Goal: Find specific fact

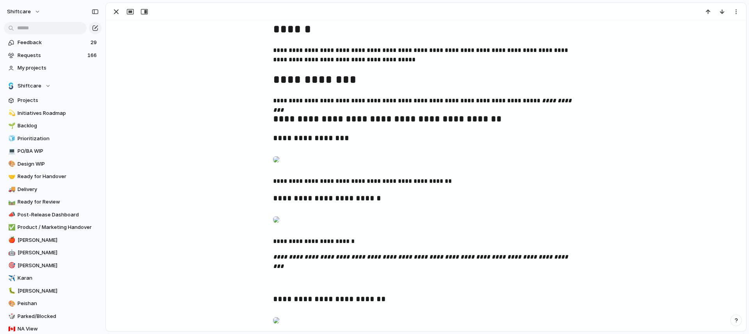
scroll to position [333, 0]
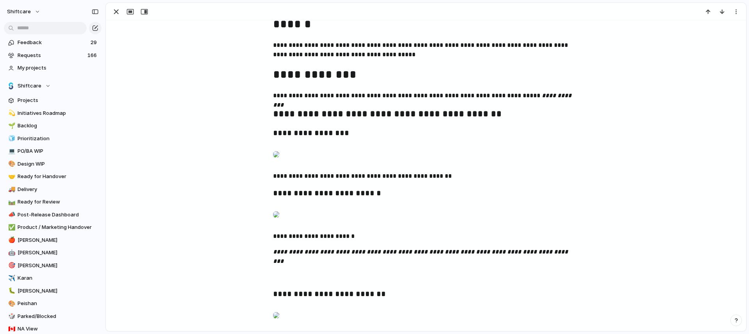
click at [279, 162] on div at bounding box center [276, 154] width 6 height 16
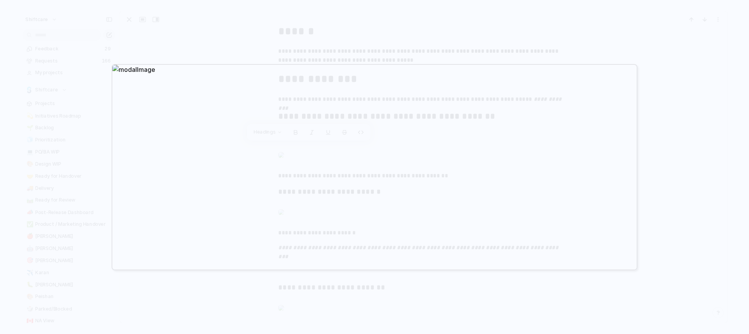
click at [623, 27] on div at bounding box center [374, 167] width 749 height 334
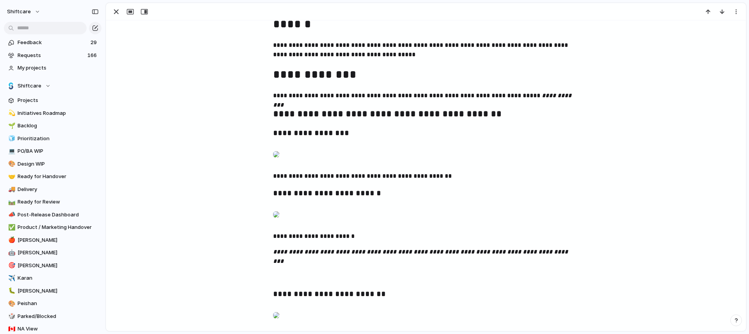
click at [279, 222] on div at bounding box center [276, 214] width 6 height 16
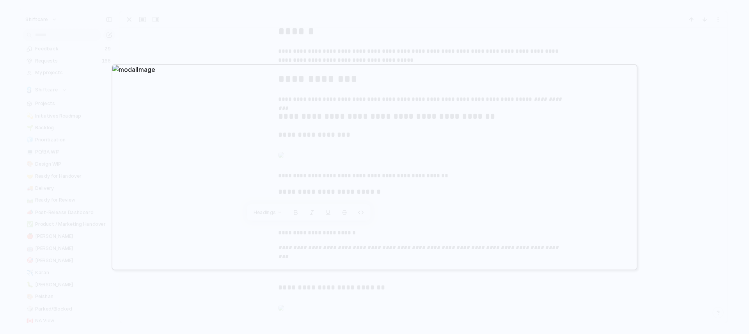
click at [553, 10] on div at bounding box center [374, 167] width 749 height 334
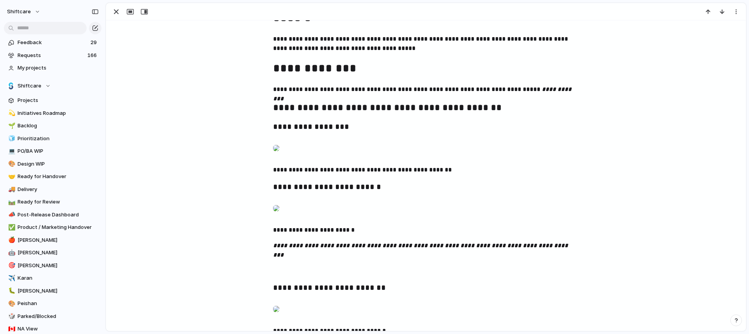
scroll to position [341, 0]
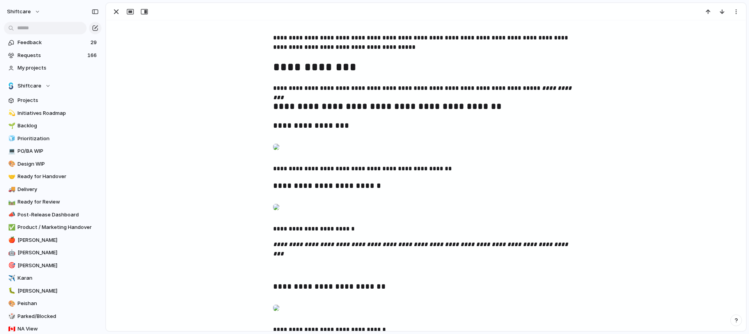
click at [279, 155] on div at bounding box center [276, 147] width 6 height 16
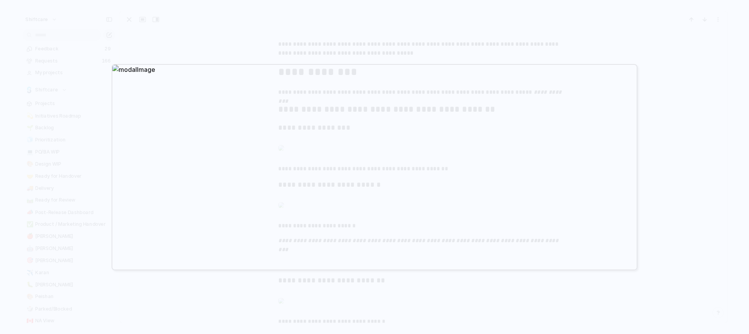
click at [327, 48] on div at bounding box center [374, 167] width 749 height 334
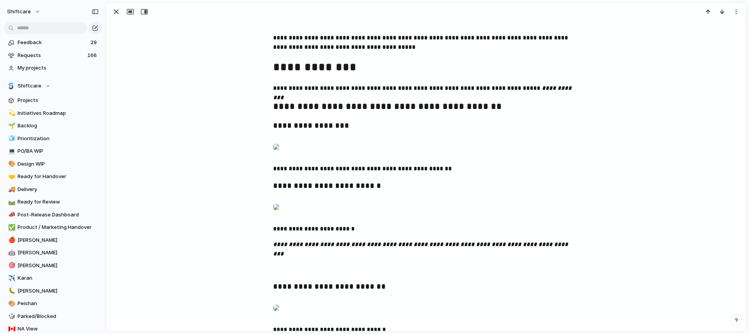
click at [279, 155] on div at bounding box center [276, 147] width 6 height 16
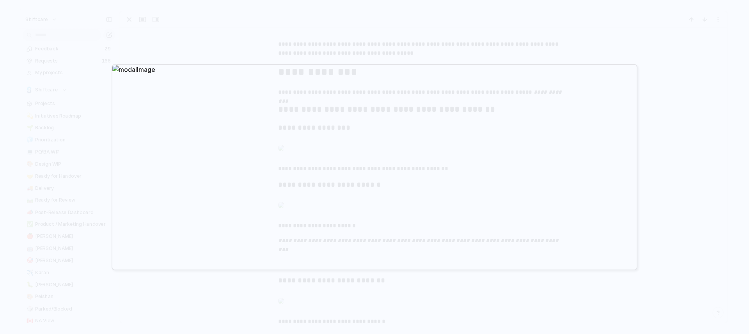
click at [628, 31] on div at bounding box center [374, 167] width 749 height 334
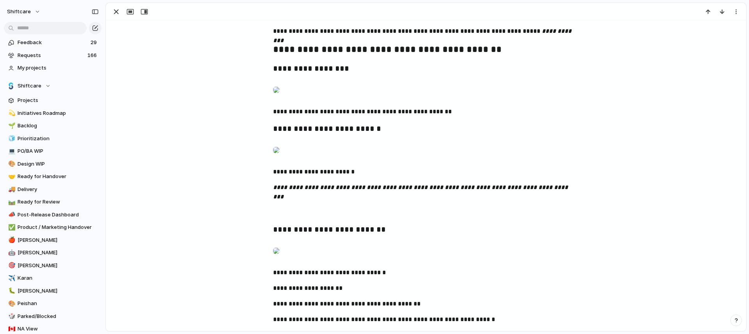
scroll to position [404, 0]
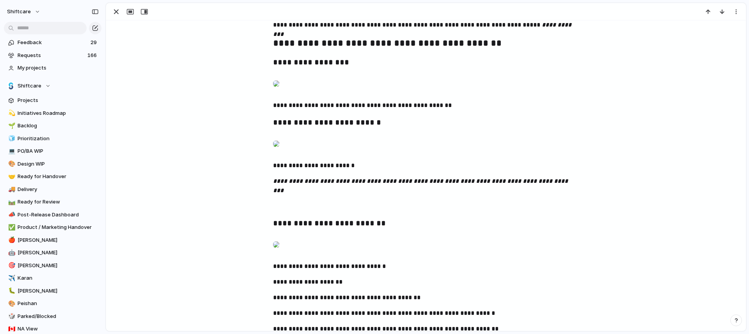
click at [279, 151] on div at bounding box center [276, 144] width 6 height 16
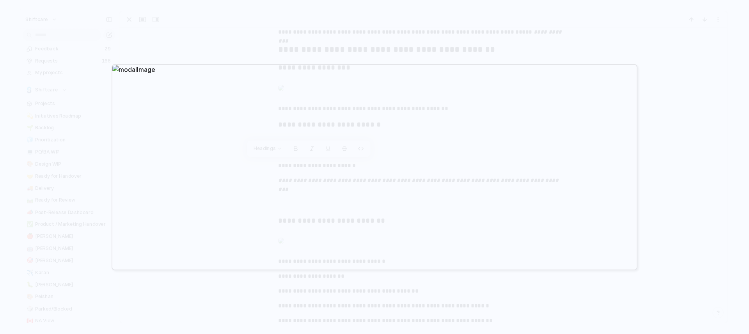
click at [492, 53] on div at bounding box center [374, 167] width 749 height 334
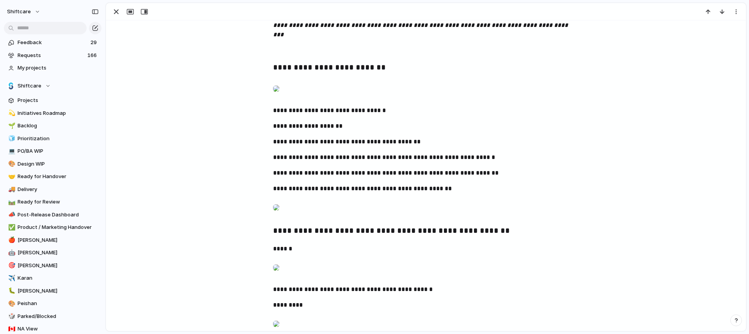
scroll to position [568, 0]
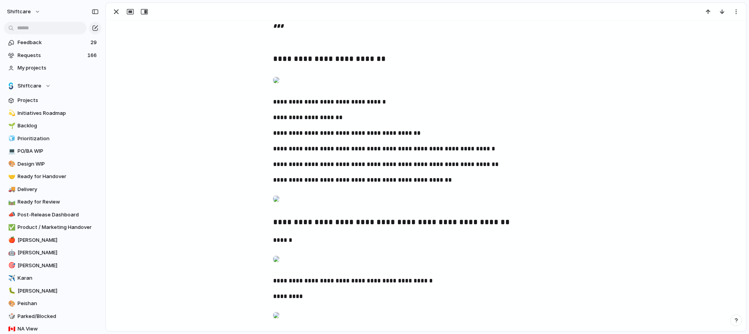
click at [279, 88] on div at bounding box center [276, 80] width 6 height 16
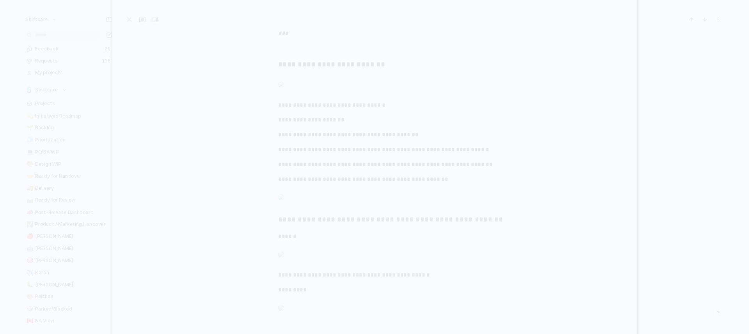
click at [624, 152] on div at bounding box center [375, 167] width 526 height 410
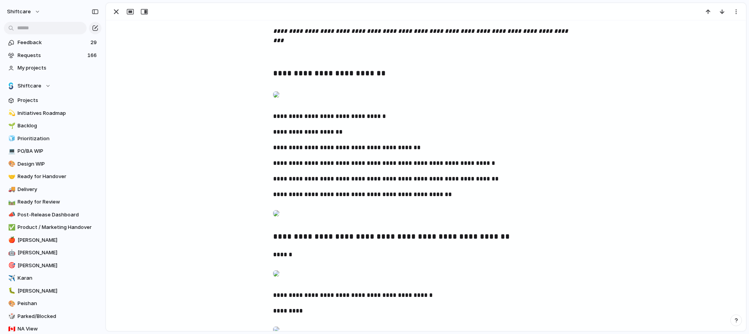
scroll to position [555, 0]
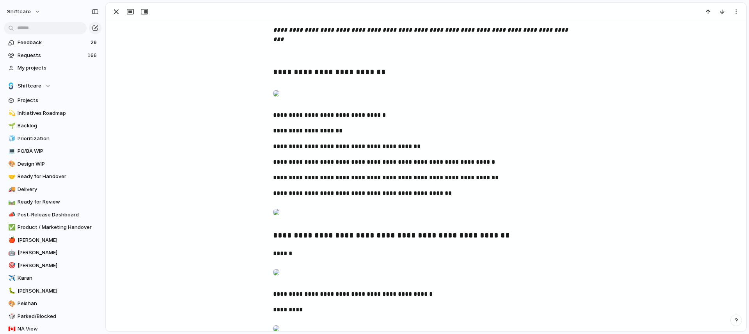
click at [279, 101] on div at bounding box center [276, 93] width 6 height 16
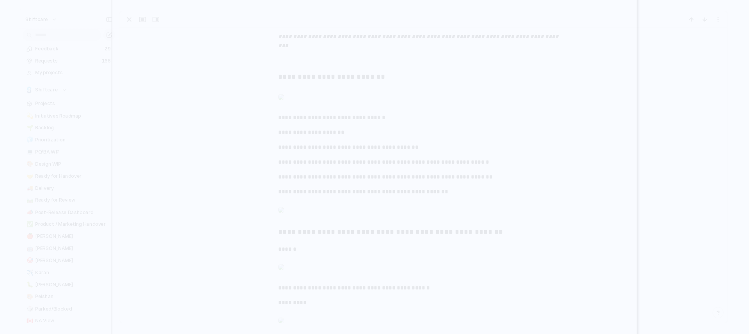
click at [668, 174] on div at bounding box center [374, 167] width 749 height 334
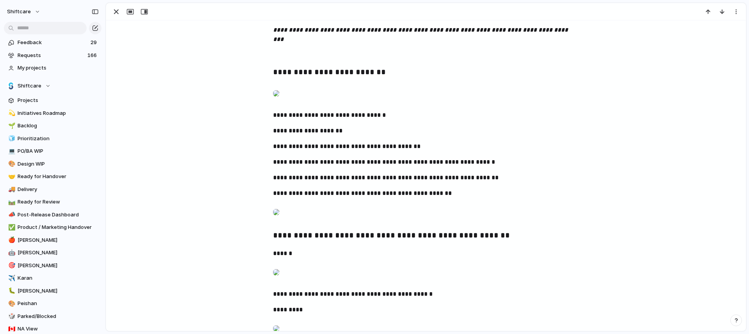
click at [279, 101] on div at bounding box center [276, 93] width 6 height 16
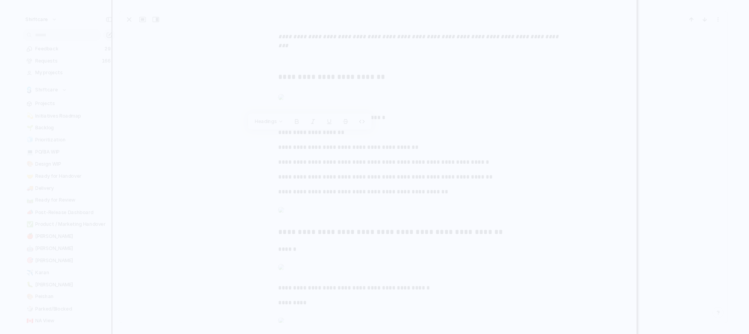
click at [621, 141] on div at bounding box center [375, 167] width 526 height 410
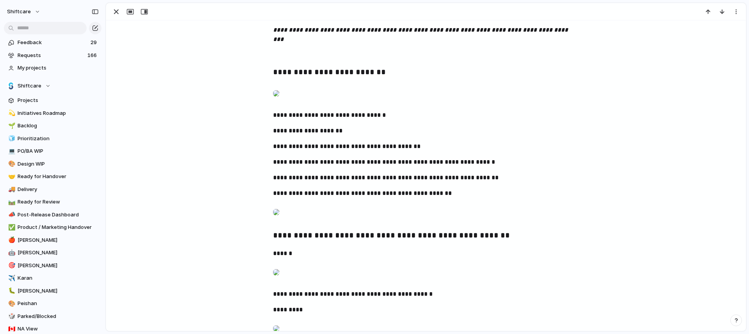
click at [279, 101] on div at bounding box center [276, 93] width 6 height 16
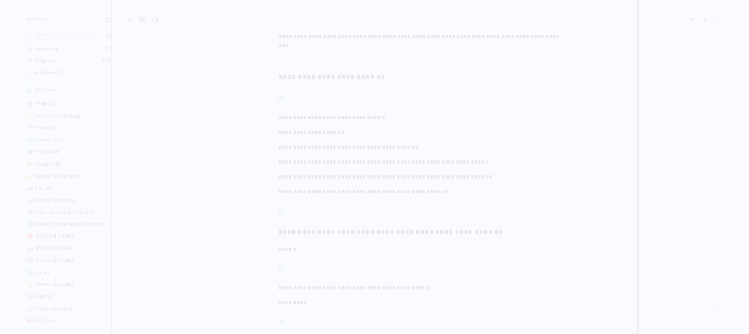
click at [620, 103] on div at bounding box center [375, 167] width 526 height 410
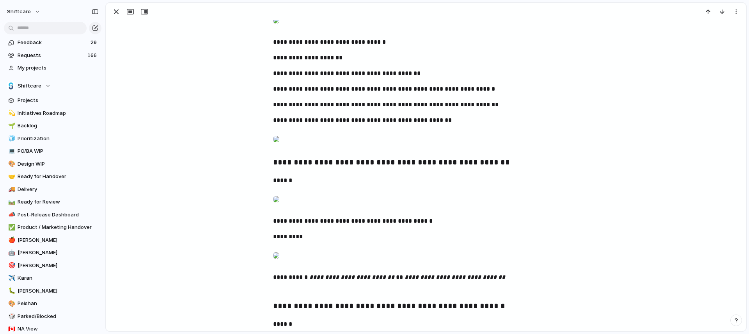
scroll to position [628, 0]
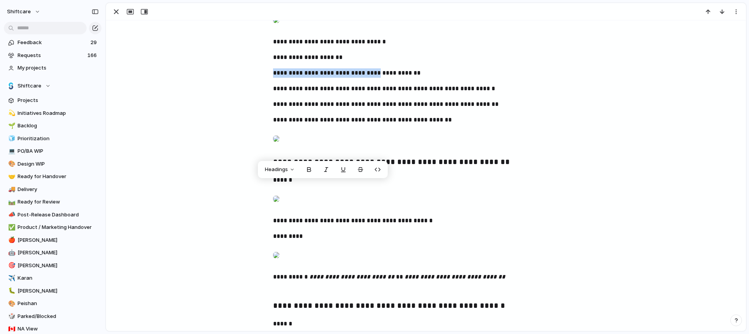
drag, startPoint x: 271, startPoint y: 187, endPoint x: 366, endPoint y: 187, distance: 94.4
click at [366, 78] on p "**********" at bounding box center [426, 72] width 306 height 9
copy p "**********"
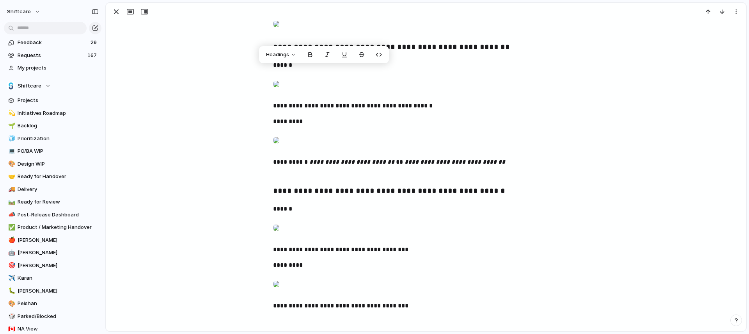
scroll to position [744, 0]
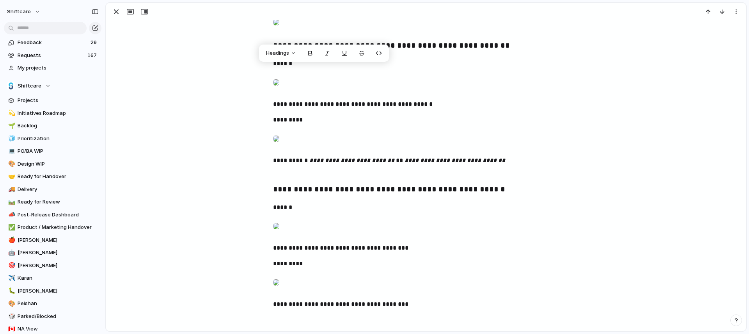
click at [279, 90] on div at bounding box center [276, 83] width 6 height 16
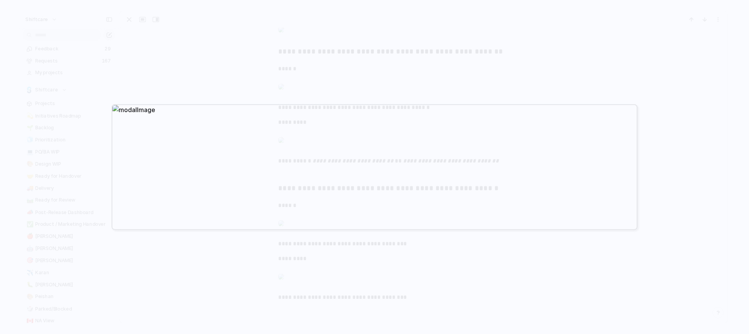
click at [487, 76] on div at bounding box center [374, 167] width 749 height 334
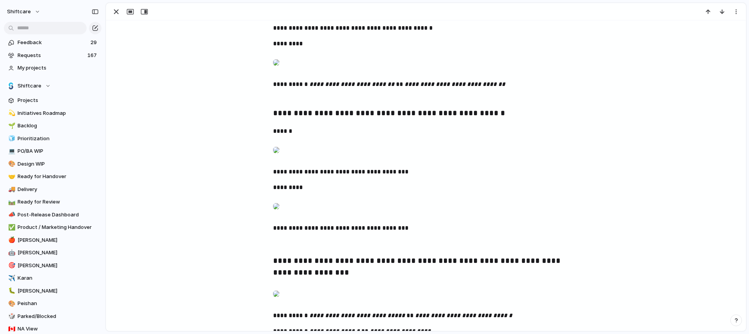
scroll to position [810, 0]
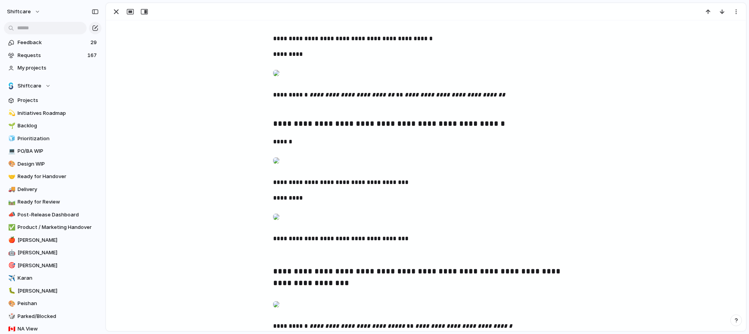
click at [279, 25] on div at bounding box center [276, 17] width 6 height 16
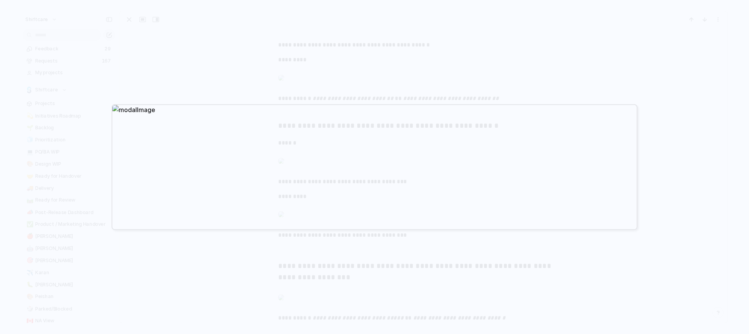
click at [429, 77] on div at bounding box center [374, 167] width 749 height 334
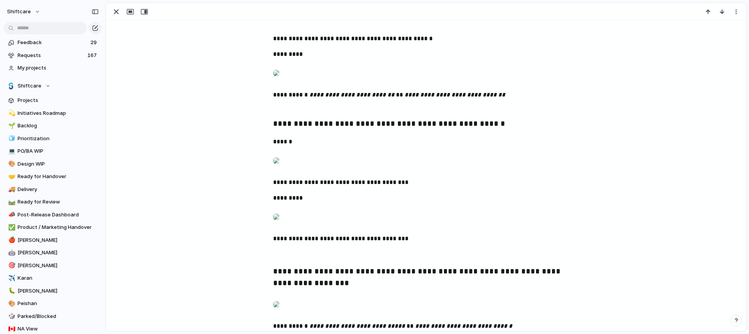
click at [279, 25] on div at bounding box center [276, 17] width 6 height 16
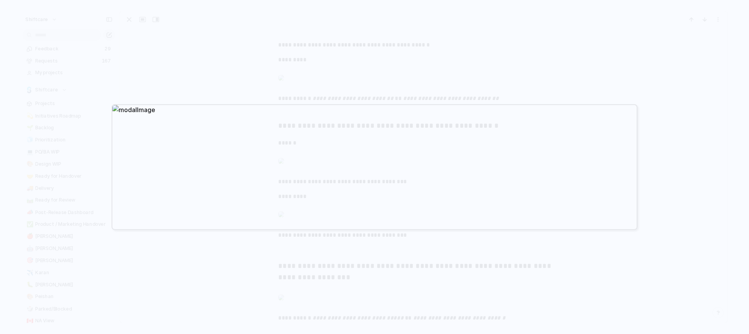
click at [687, 147] on div at bounding box center [374, 167] width 749 height 334
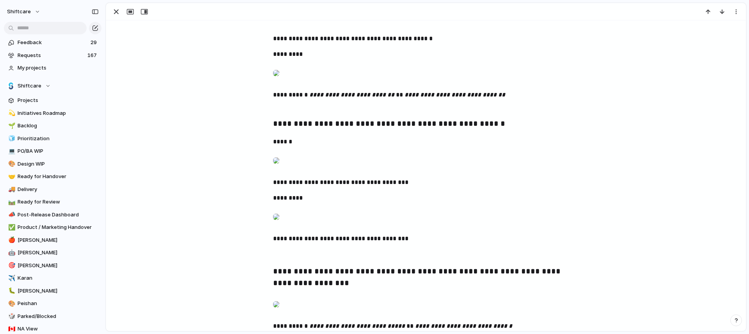
click at [279, 25] on div at bounding box center [276, 17] width 6 height 16
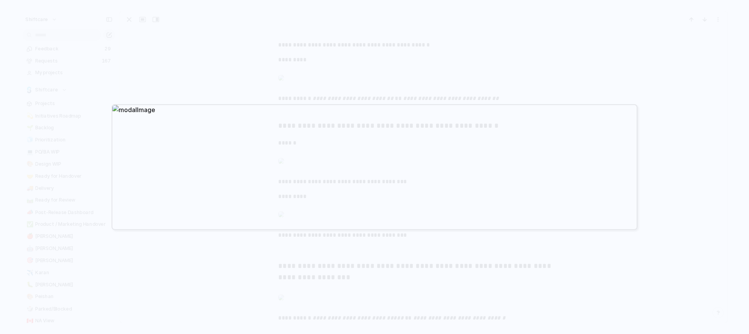
click at [474, 71] on div at bounding box center [374, 167] width 749 height 334
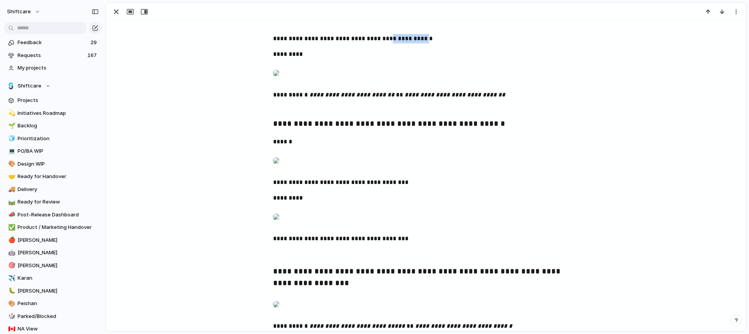
drag, startPoint x: 373, startPoint y: 188, endPoint x: 396, endPoint y: 190, distance: 22.7
click at [409, 43] on p "**********" at bounding box center [426, 38] width 306 height 9
copy p "**********"
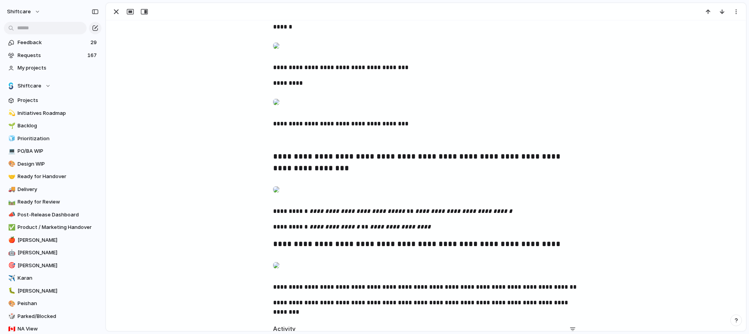
scroll to position [925, 0]
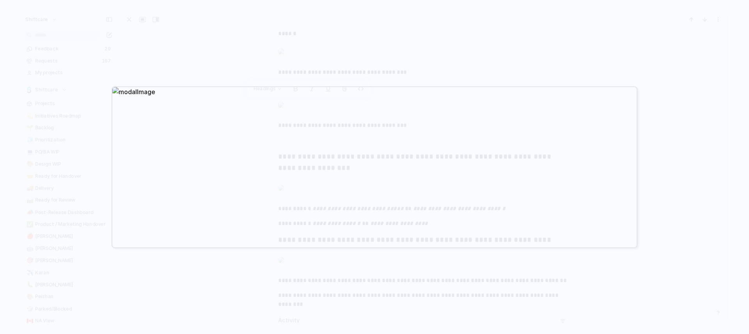
click at [183, 64] on div at bounding box center [374, 167] width 749 height 334
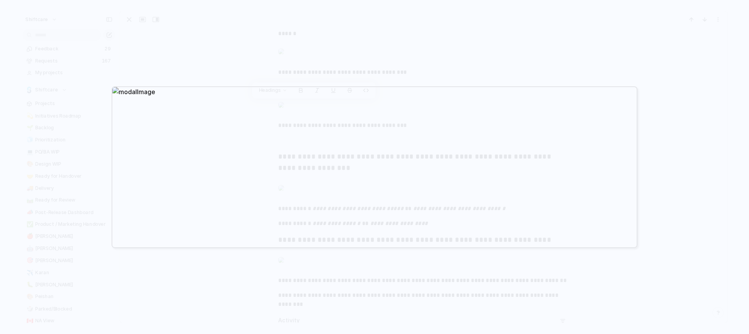
click at [195, 58] on div at bounding box center [374, 167] width 749 height 334
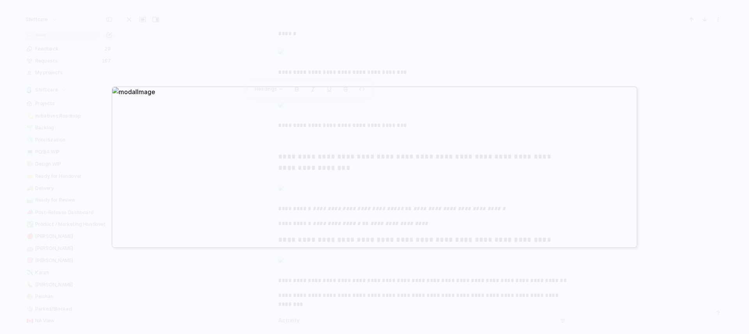
click at [240, 68] on div at bounding box center [374, 167] width 749 height 334
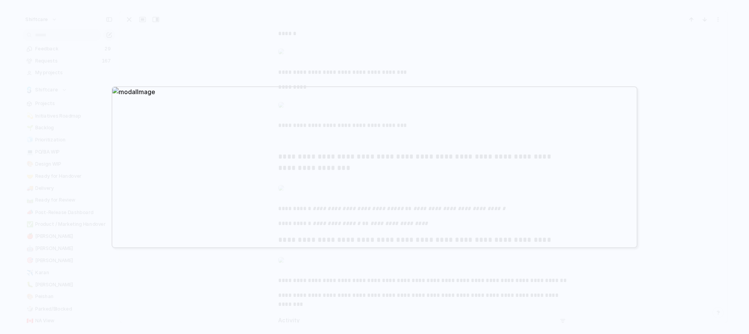
click at [673, 169] on div at bounding box center [374, 167] width 749 height 334
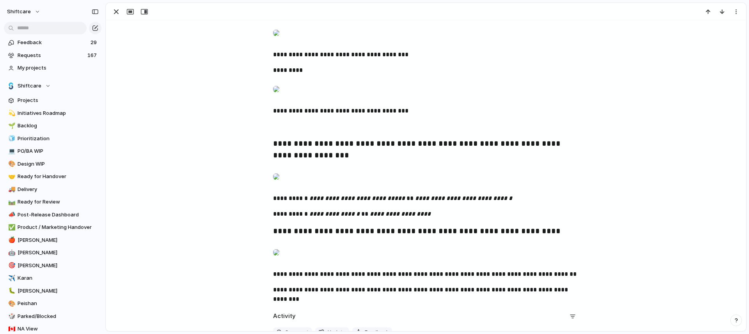
scroll to position [919, 0]
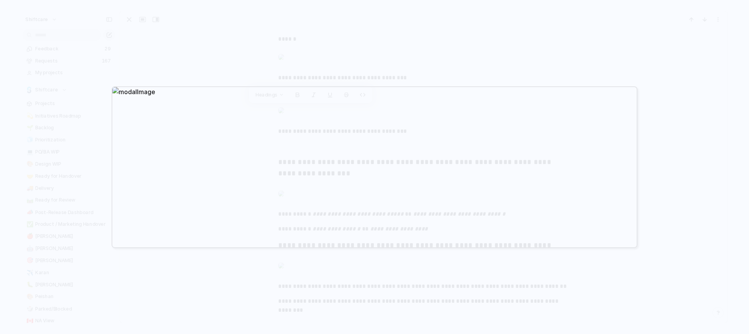
click at [184, 67] on div at bounding box center [374, 167] width 749 height 334
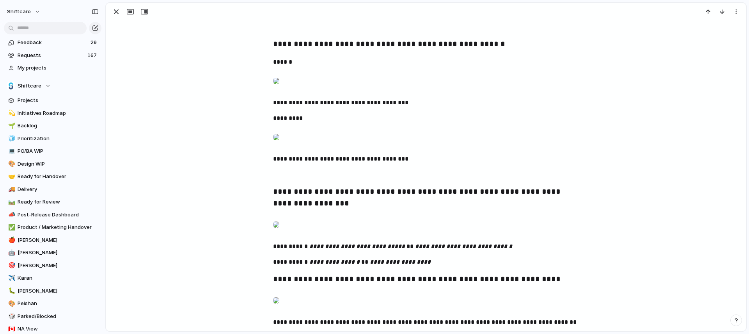
scroll to position [888, 0]
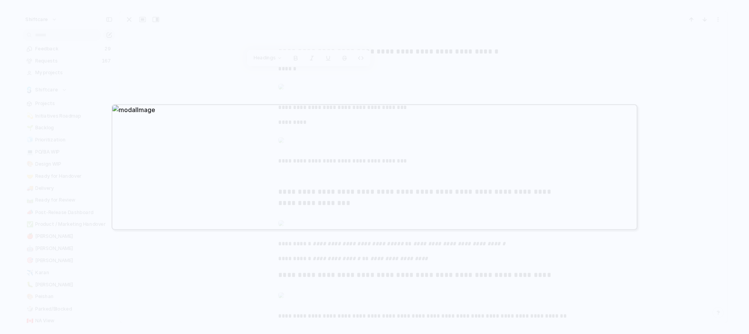
click at [227, 52] on div at bounding box center [374, 167] width 749 height 334
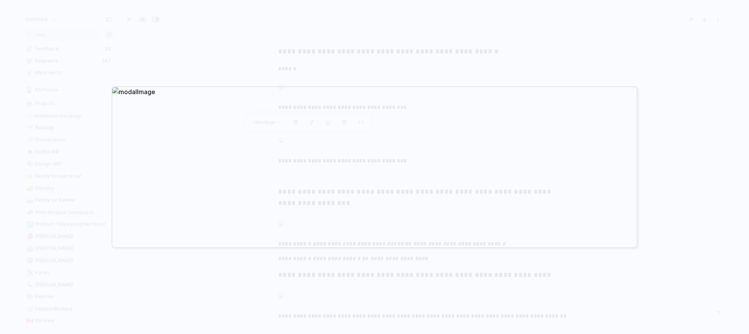
click at [221, 46] on div at bounding box center [374, 167] width 749 height 334
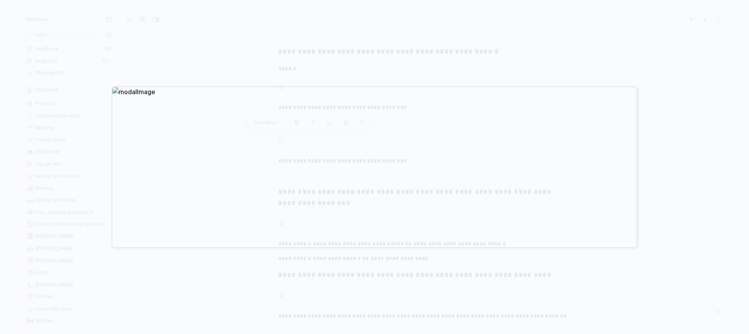
click at [232, 63] on div at bounding box center [374, 167] width 749 height 334
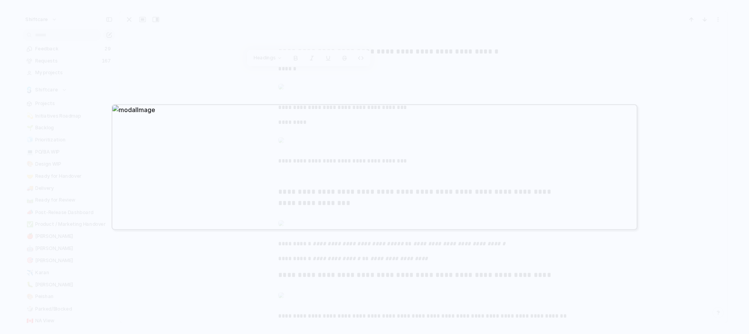
click at [245, 67] on div at bounding box center [374, 167] width 749 height 334
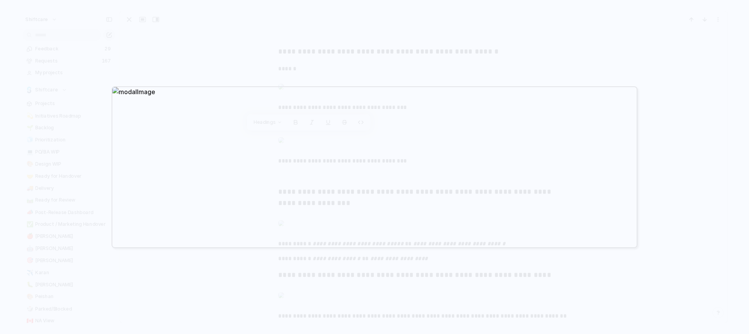
drag, startPoint x: 223, startPoint y: 64, endPoint x: 256, endPoint y: 141, distance: 84.1
click at [223, 64] on div at bounding box center [374, 167] width 749 height 334
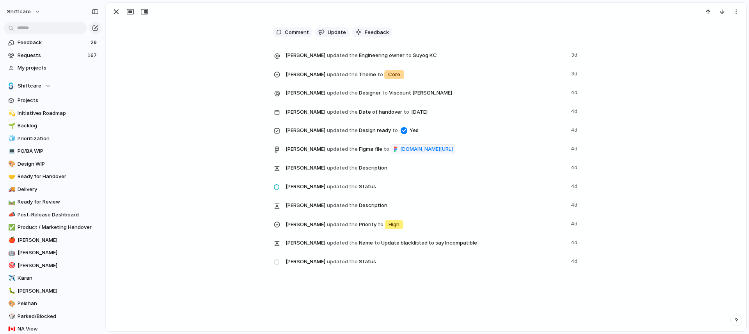
scroll to position [1240, 0]
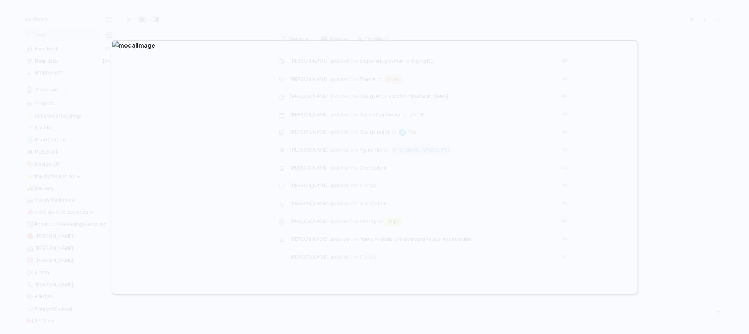
click at [238, 12] on div at bounding box center [374, 167] width 749 height 334
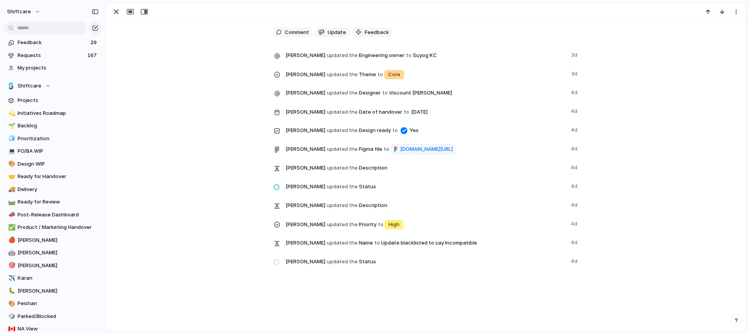
scroll to position [1244, 0]
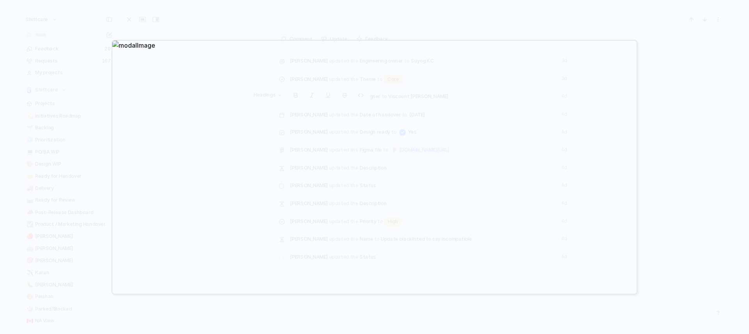
click at [281, 21] on div at bounding box center [374, 167] width 749 height 334
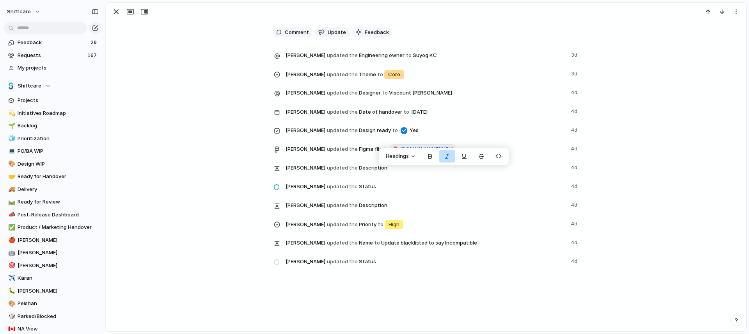
drag, startPoint x: 396, startPoint y: 174, endPoint x: 477, endPoint y: 174, distance: 81.5
copy em "**********"
drag, startPoint x: 308, startPoint y: 153, endPoint x: 352, endPoint y: 158, distance: 44.3
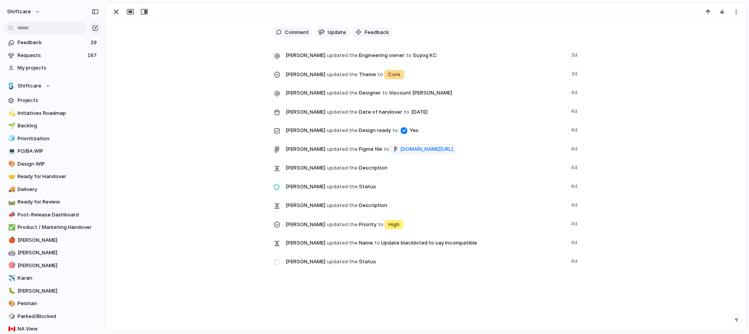
copy em "**********"
drag, startPoint x: 447, startPoint y: 242, endPoint x: 513, endPoint y: 243, distance: 66.3
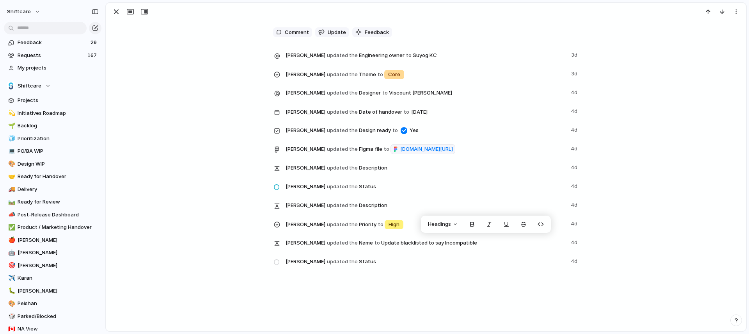
copy p "**********"
drag, startPoint x: 433, startPoint y: 242, endPoint x: 442, endPoint y: 231, distance: 14.4
drag, startPoint x: 435, startPoint y: 226, endPoint x: 501, endPoint y: 226, distance: 65.9
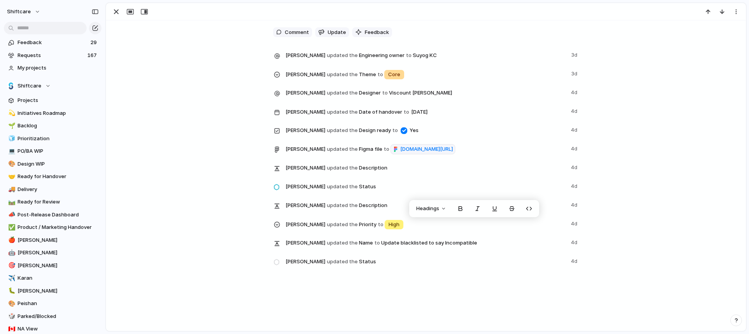
copy p "**********"
drag, startPoint x: 306, startPoint y: 241, endPoint x: 391, endPoint y: 244, distance: 84.7
copy p "**********"
drag, startPoint x: 447, startPoint y: 241, endPoint x: 479, endPoint y: 242, distance: 31.6
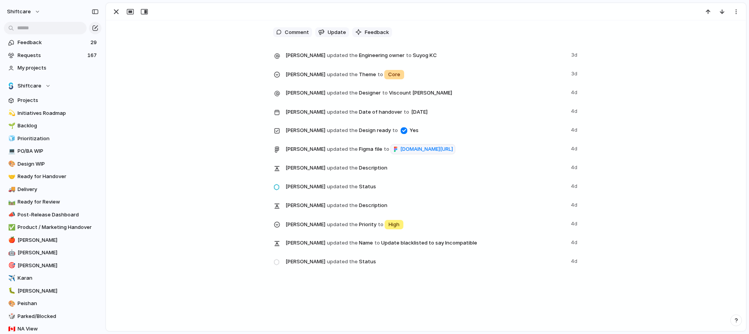
drag, startPoint x: 447, startPoint y: 242, endPoint x: 513, endPoint y: 243, distance: 66.3
copy p "**********"
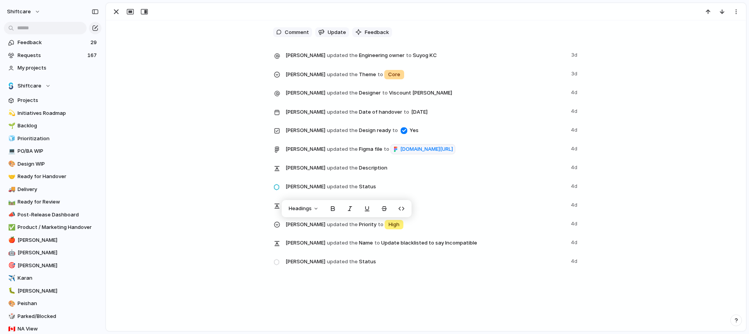
drag, startPoint x: 305, startPoint y: 226, endPoint x: 380, endPoint y: 226, distance: 75.3
copy p "**********"
drag, startPoint x: 435, startPoint y: 226, endPoint x: 501, endPoint y: 228, distance: 66.4
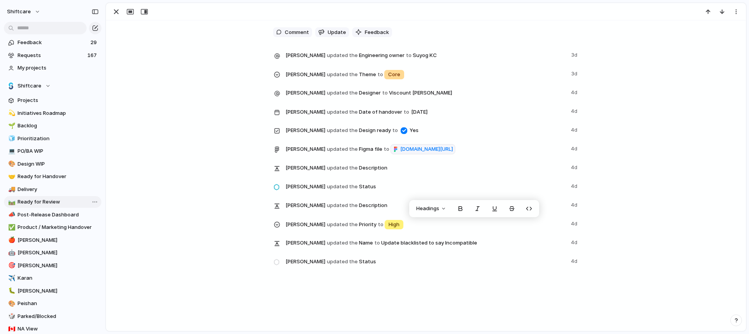
copy p "**********"
drag, startPoint x: 304, startPoint y: 226, endPoint x: 374, endPoint y: 229, distance: 70.3
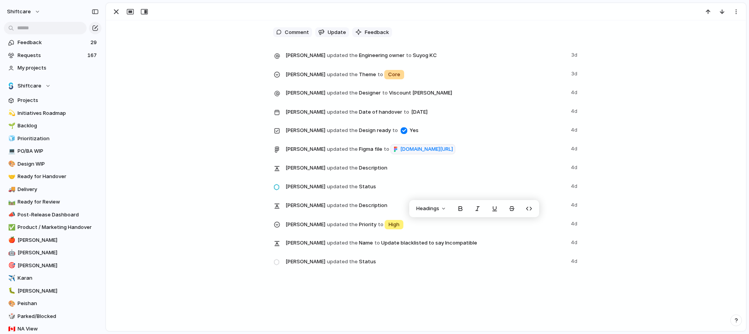
drag, startPoint x: 435, startPoint y: 226, endPoint x: 500, endPoint y: 227, distance: 64.8
drag, startPoint x: 304, startPoint y: 240, endPoint x: 386, endPoint y: 239, distance: 81.9
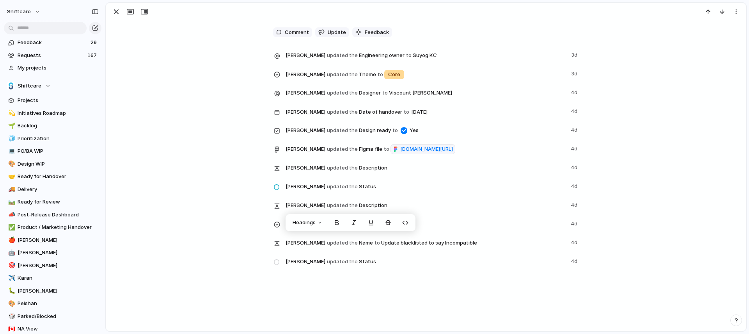
drag, startPoint x: 386, startPoint y: 238, endPoint x: 368, endPoint y: 240, distance: 18.4
drag, startPoint x: 359, startPoint y: 240, endPoint x: 369, endPoint y: 239, distance: 10.5
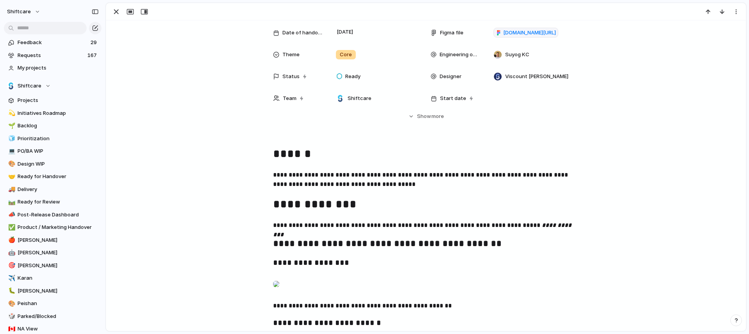
scroll to position [338, 0]
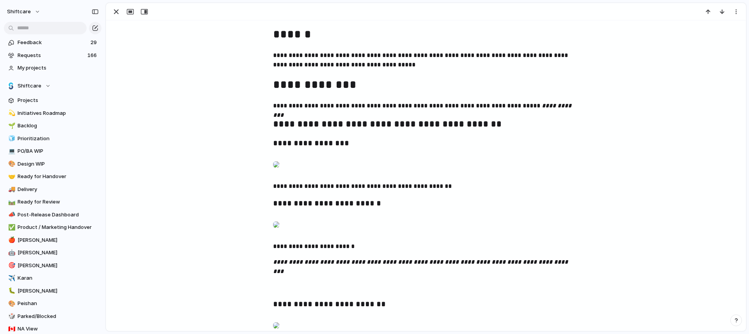
scroll to position [328, 0]
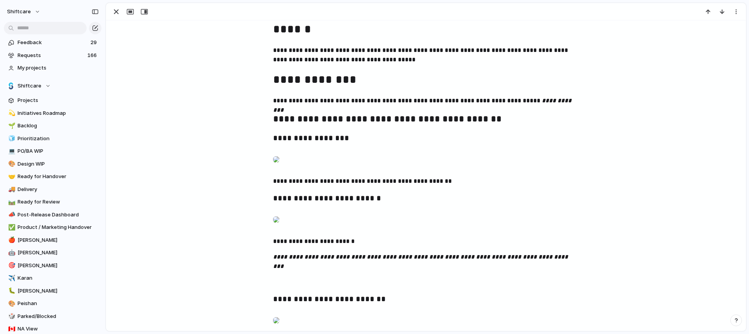
click at [279, 167] on div at bounding box center [276, 159] width 6 height 16
